Goal: Find specific page/section: Find specific page/section

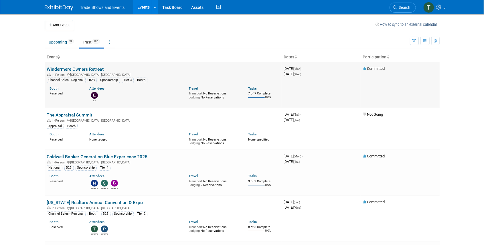
click at [84, 68] on link "Windermere Owners Retreat" at bounding box center [75, 68] width 57 height 5
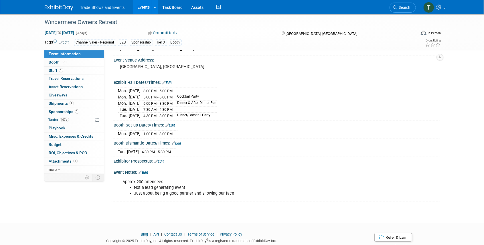
scroll to position [38, 0]
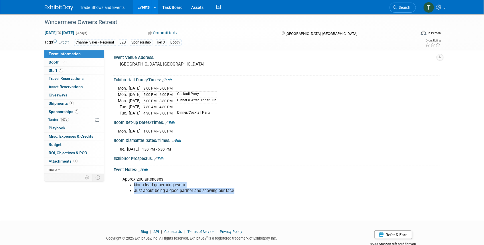
drag, startPoint x: 241, startPoint y: 188, endPoint x: 132, endPoint y: 182, distance: 109.5
click at [132, 182] on ul "Not a lead generating event Just about being a good partner and showing our face" at bounding box center [248, 187] width 250 height 11
copy ul "Not a lead generating event Just about being a good partner and showing our face"
click at [54, 118] on span "Tasks 100%" at bounding box center [58, 120] width 21 height 5
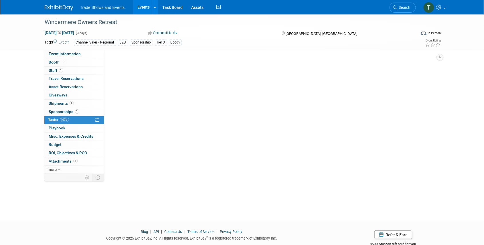
scroll to position [0, 0]
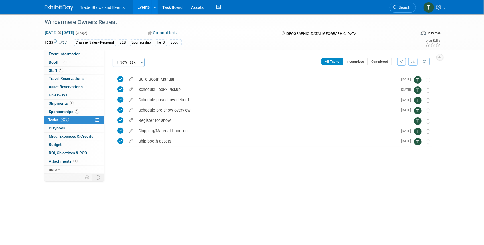
click at [143, 8] on link "Events" at bounding box center [143, 7] width 21 height 14
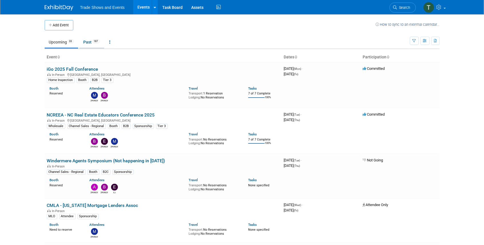
click at [88, 45] on link "Past 187" at bounding box center [91, 42] width 25 height 11
